Goal: Task Accomplishment & Management: Manage account settings

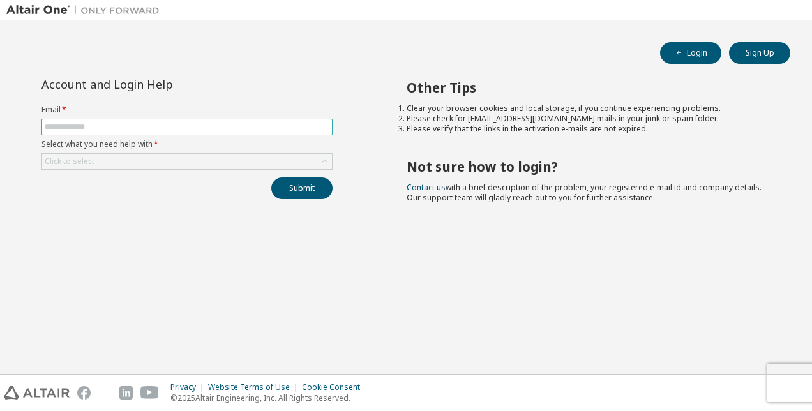
click at [199, 125] on input "text" at bounding box center [187, 127] width 285 height 10
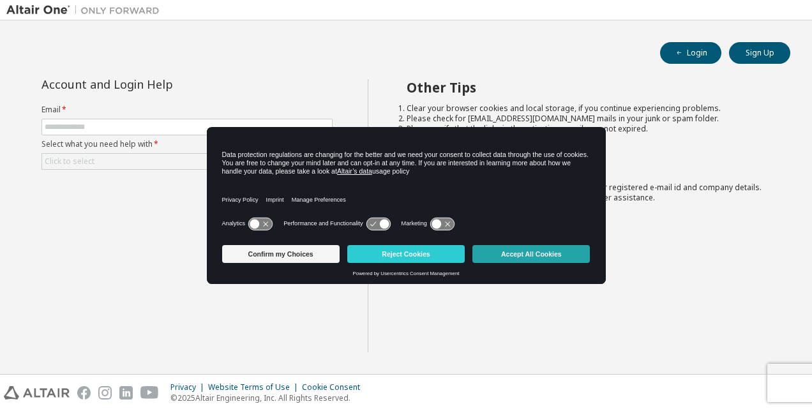
click at [489, 252] on button "Accept All Cookies" at bounding box center [532, 254] width 118 height 18
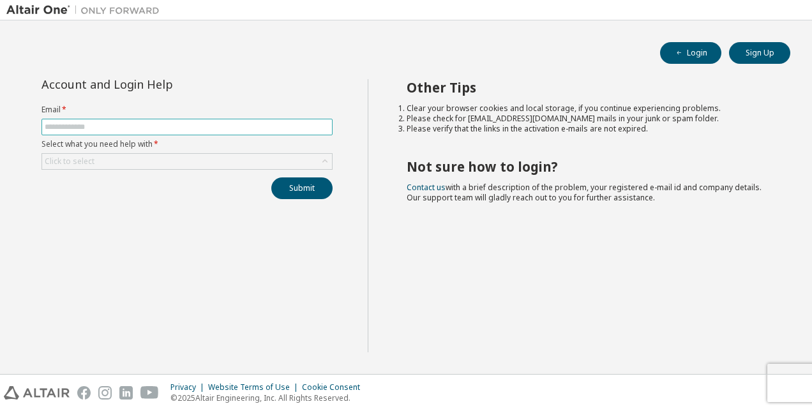
click at [166, 124] on input "text" at bounding box center [187, 127] width 285 height 10
type input "**********"
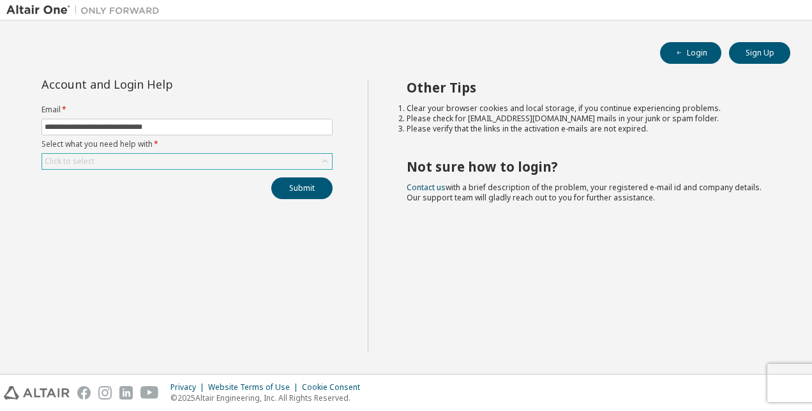
click at [106, 164] on div "Click to select" at bounding box center [187, 161] width 290 height 15
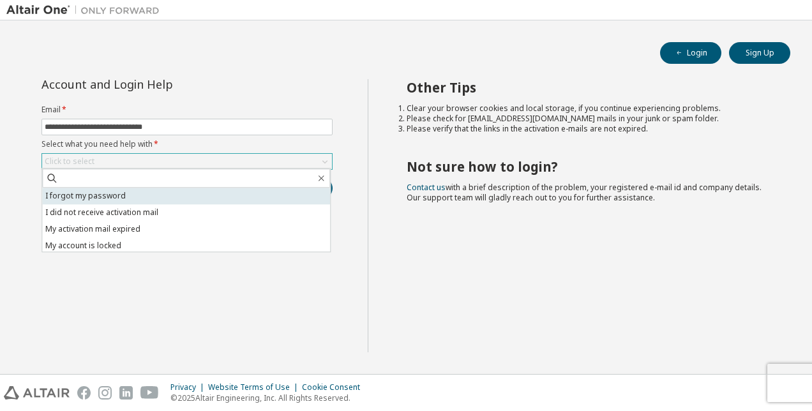
click at [90, 192] on li "I forgot my password" at bounding box center [186, 196] width 288 height 17
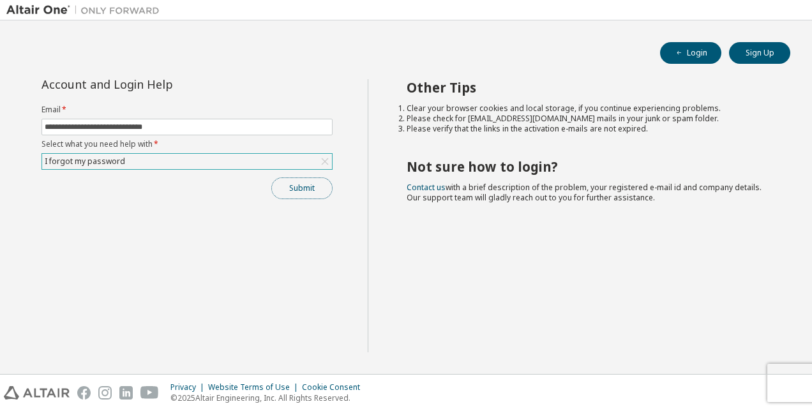
click at [299, 188] on button "Submit" at bounding box center [301, 189] width 61 height 22
click at [249, 269] on div "**********" at bounding box center [187, 215] width 362 height 273
click at [529, 236] on div "Other Tips Clear your browser cookies and local storage, if you continue experi…" at bounding box center [587, 215] width 439 height 273
click at [36, 7] on img at bounding box center [86, 10] width 160 height 13
click at [679, 54] on icon "button" at bounding box center [680, 53] width 8 height 8
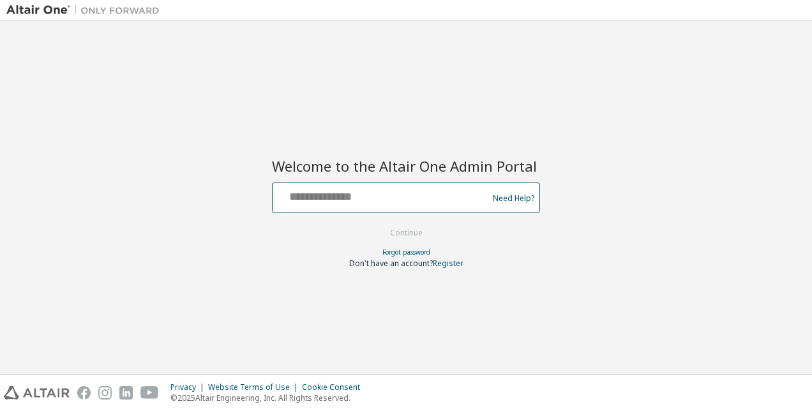
click at [330, 187] on input "text" at bounding box center [382, 195] width 209 height 19
type input "**********"
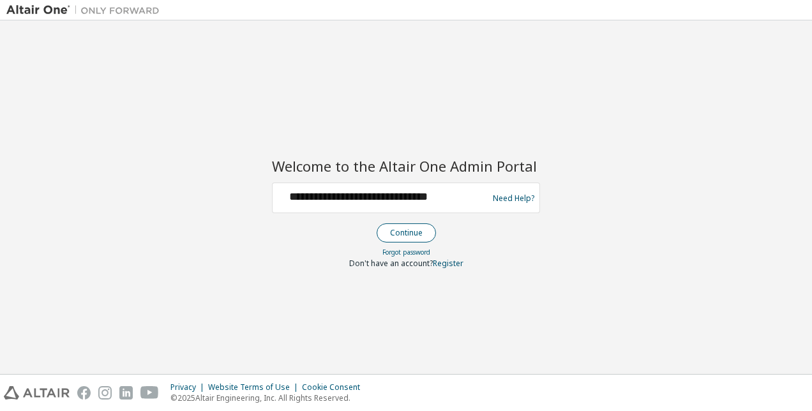
click at [416, 229] on button "Continue" at bounding box center [406, 233] width 59 height 19
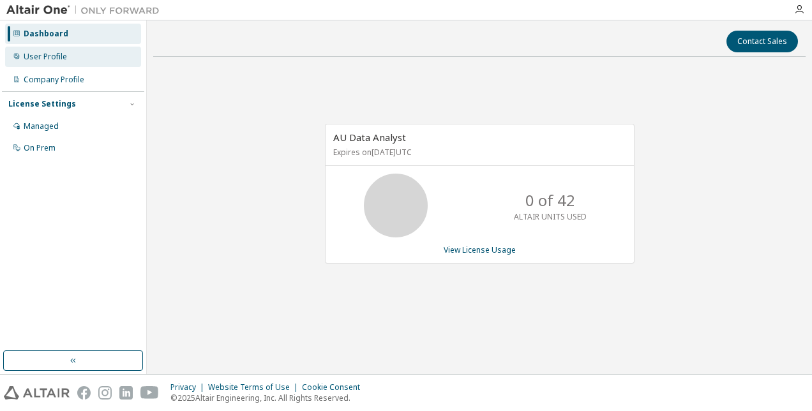
click at [41, 47] on div "User Profile" at bounding box center [73, 57] width 136 height 20
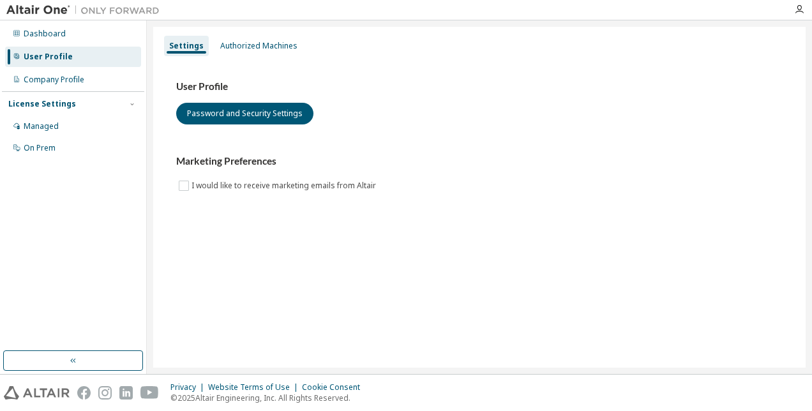
click at [265, 34] on div "Settings Authorized Machines" at bounding box center [479, 45] width 637 height 23
click at [246, 42] on div "Authorized Machines" at bounding box center [258, 46] width 77 height 10
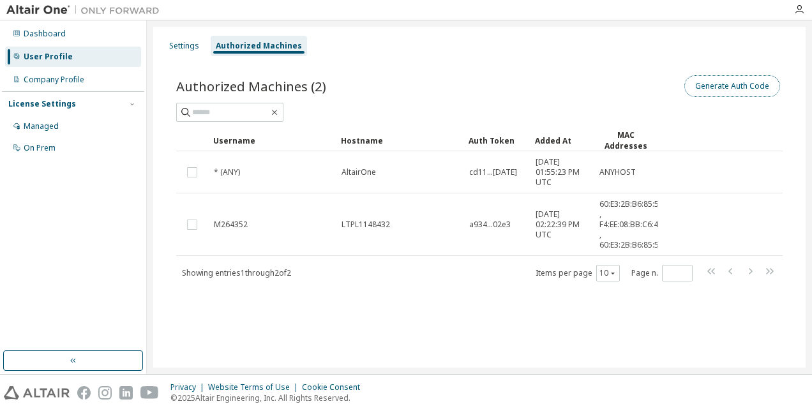
click at [746, 78] on button "Generate Auth Code" at bounding box center [733, 86] width 96 height 22
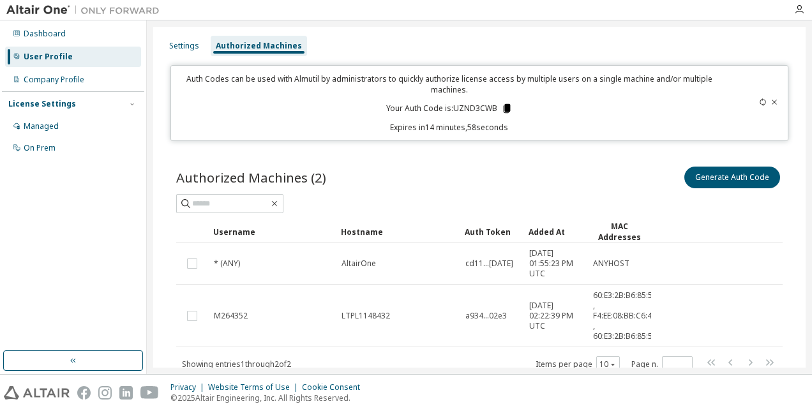
click at [505, 107] on icon at bounding box center [506, 108] width 7 height 9
